Goal: Find specific page/section: Find specific page/section

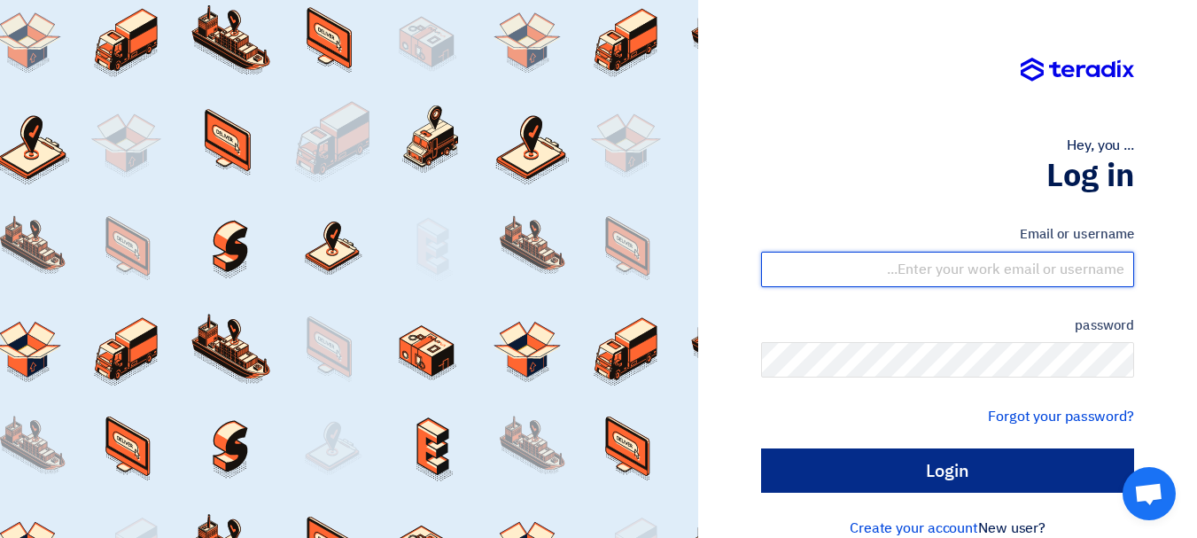
type input "[EMAIL_ADDRESS][DOMAIN_NAME]"
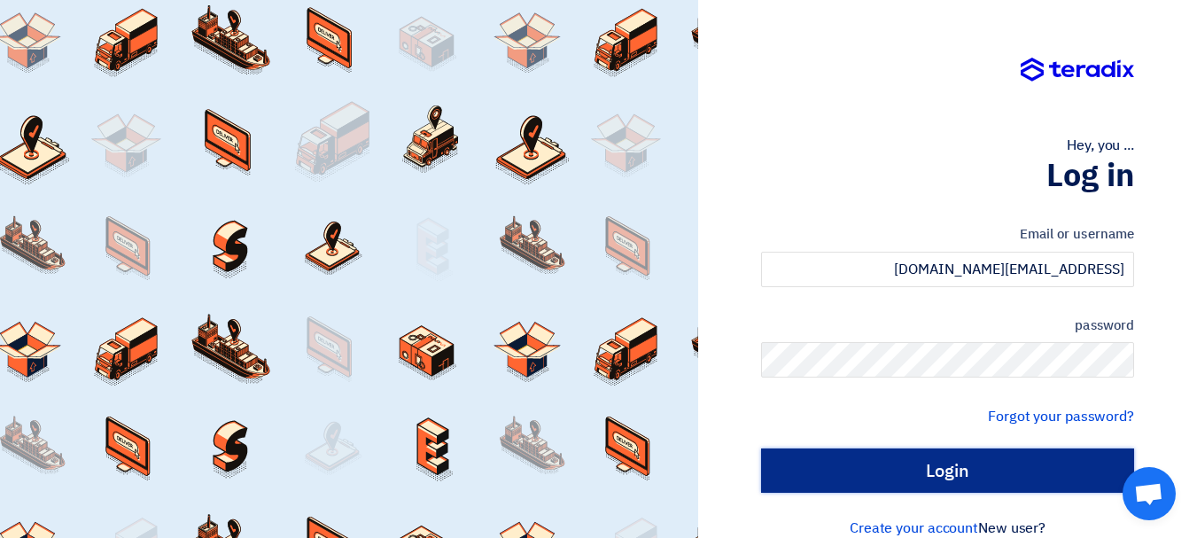
click at [945, 468] on input "Login" at bounding box center [947, 470] width 373 height 44
type input "Sign in"
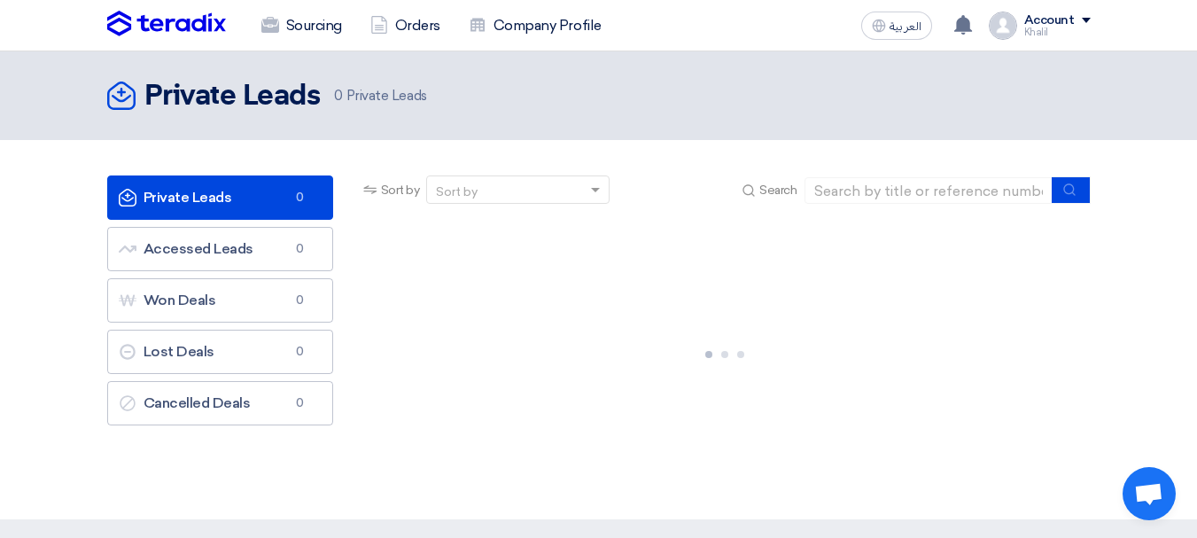
click at [216, 450] on div "Private Leads Private Leads 0 Accessed Leads Accessed Leads 0 Won Deals Won Dea…" at bounding box center [220, 329] width 252 height 308
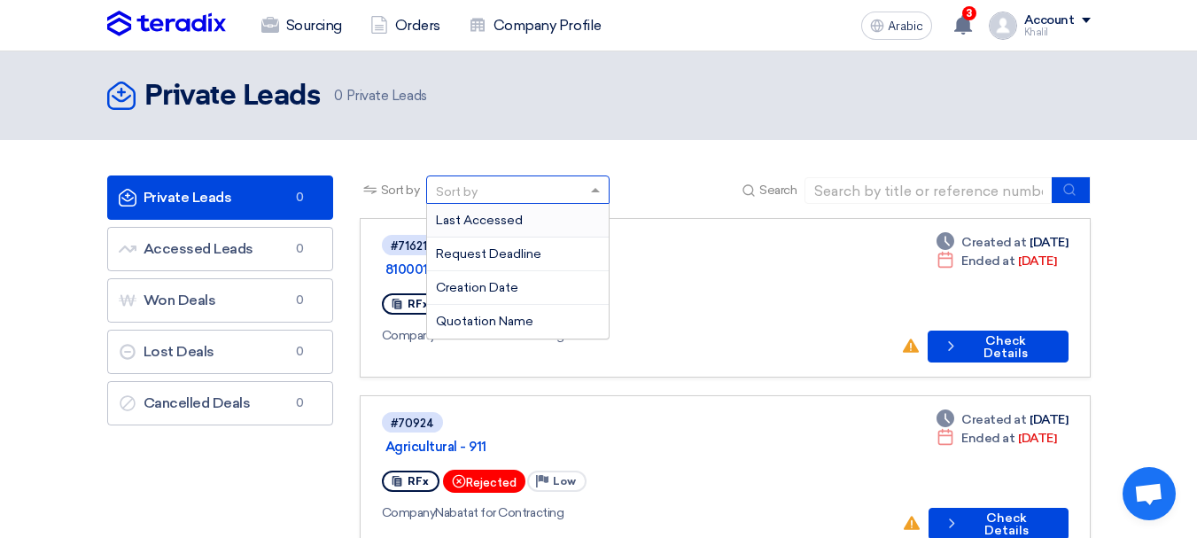
click at [461, 183] on div "Sort by" at bounding box center [457, 192] width 42 height 19
click at [872, 198] on input at bounding box center [928, 190] width 248 height 27
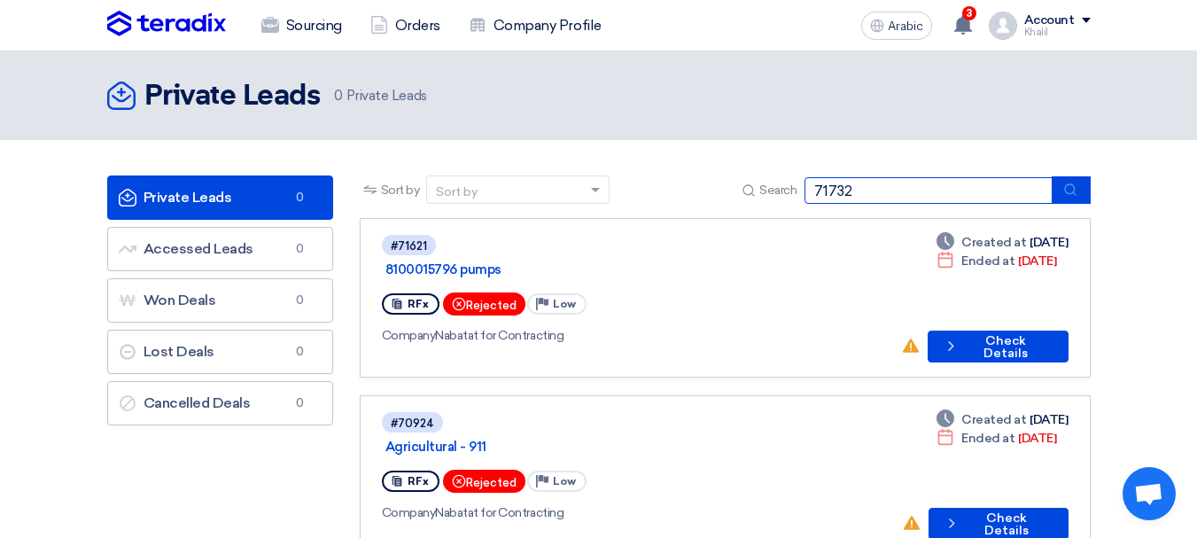
type input "71732"
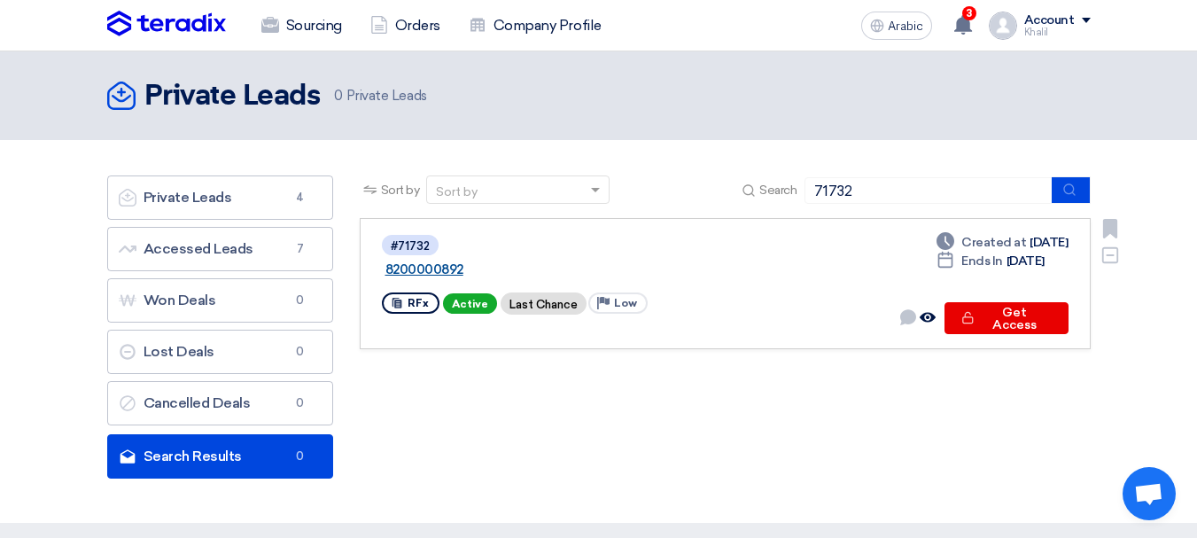
click at [454, 261] on font "8200000892" at bounding box center [424, 269] width 78 height 16
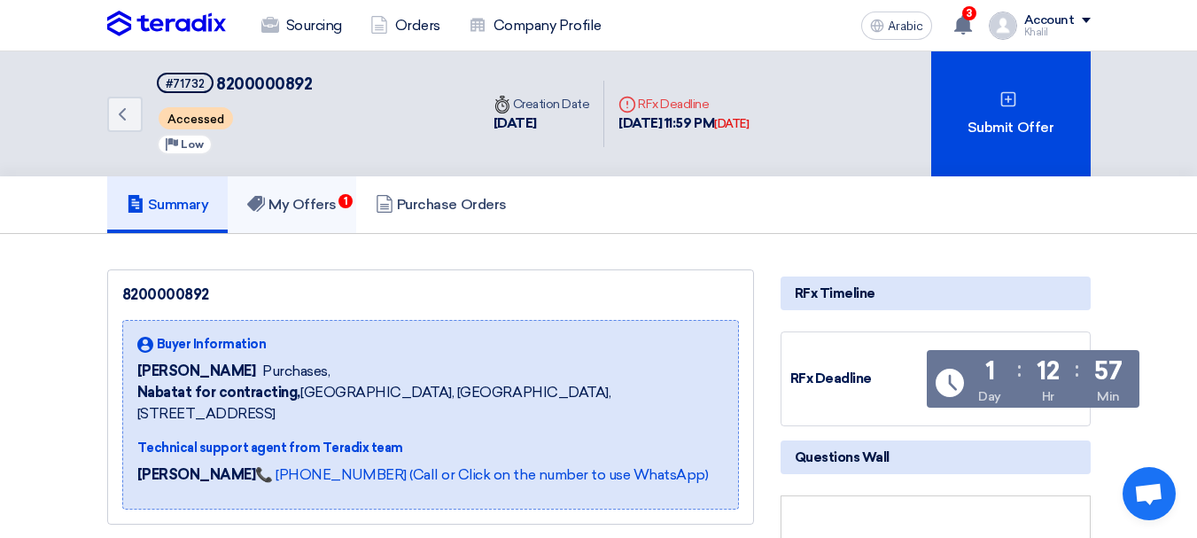
click at [336, 202] on font "My Offers" at bounding box center [302, 204] width 68 height 17
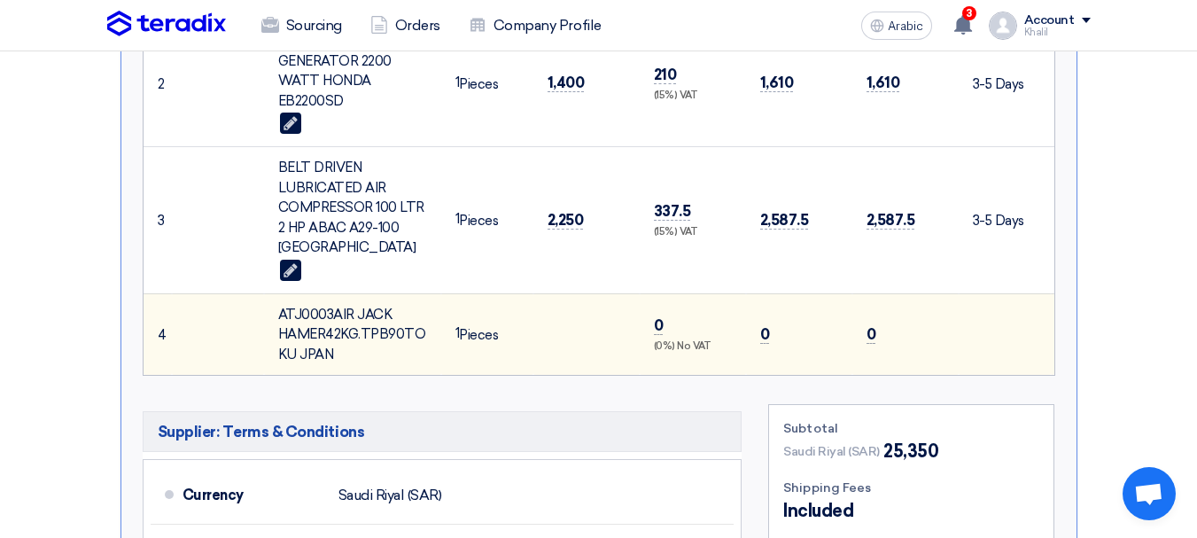
scroll to position [975, 0]
